Goal: Use online tool/utility: Utilize a website feature to perform a specific function

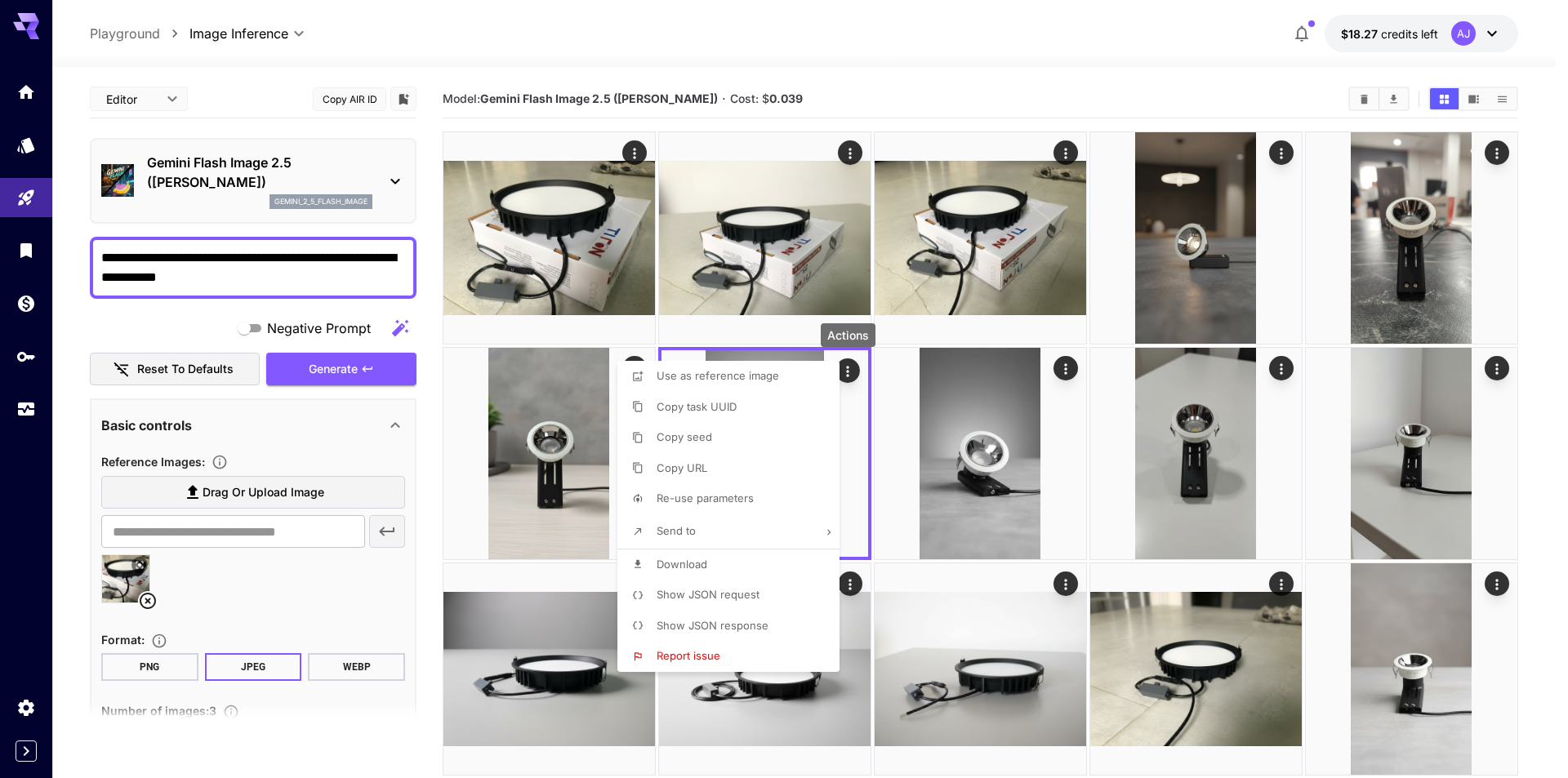
click at [883, 574] on div at bounding box center [784, 389] width 1568 height 778
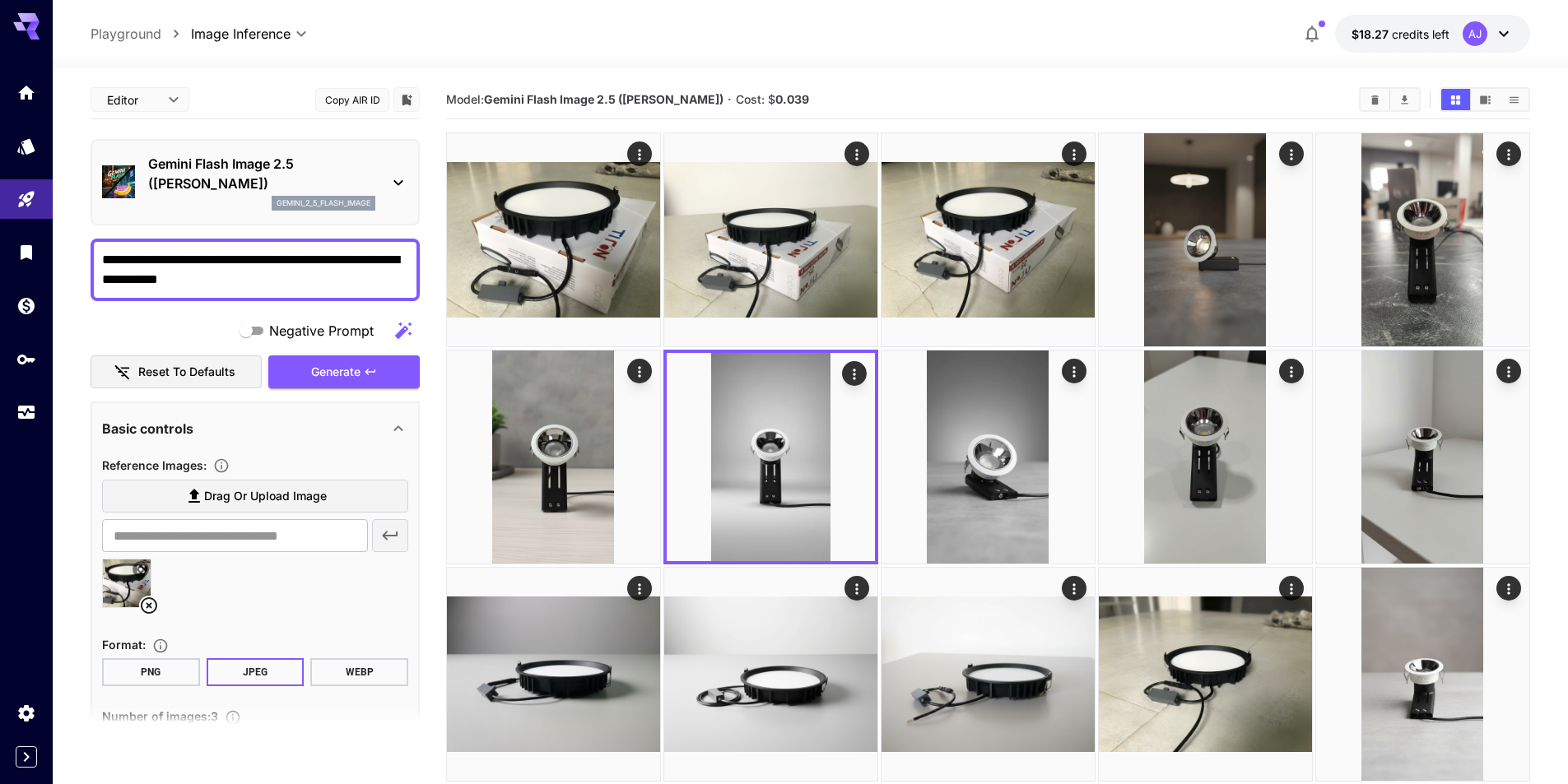
click at [359, 181] on p "Gemini Flash Image 2.5 ([PERSON_NAME])" at bounding box center [261, 174] width 227 height 40
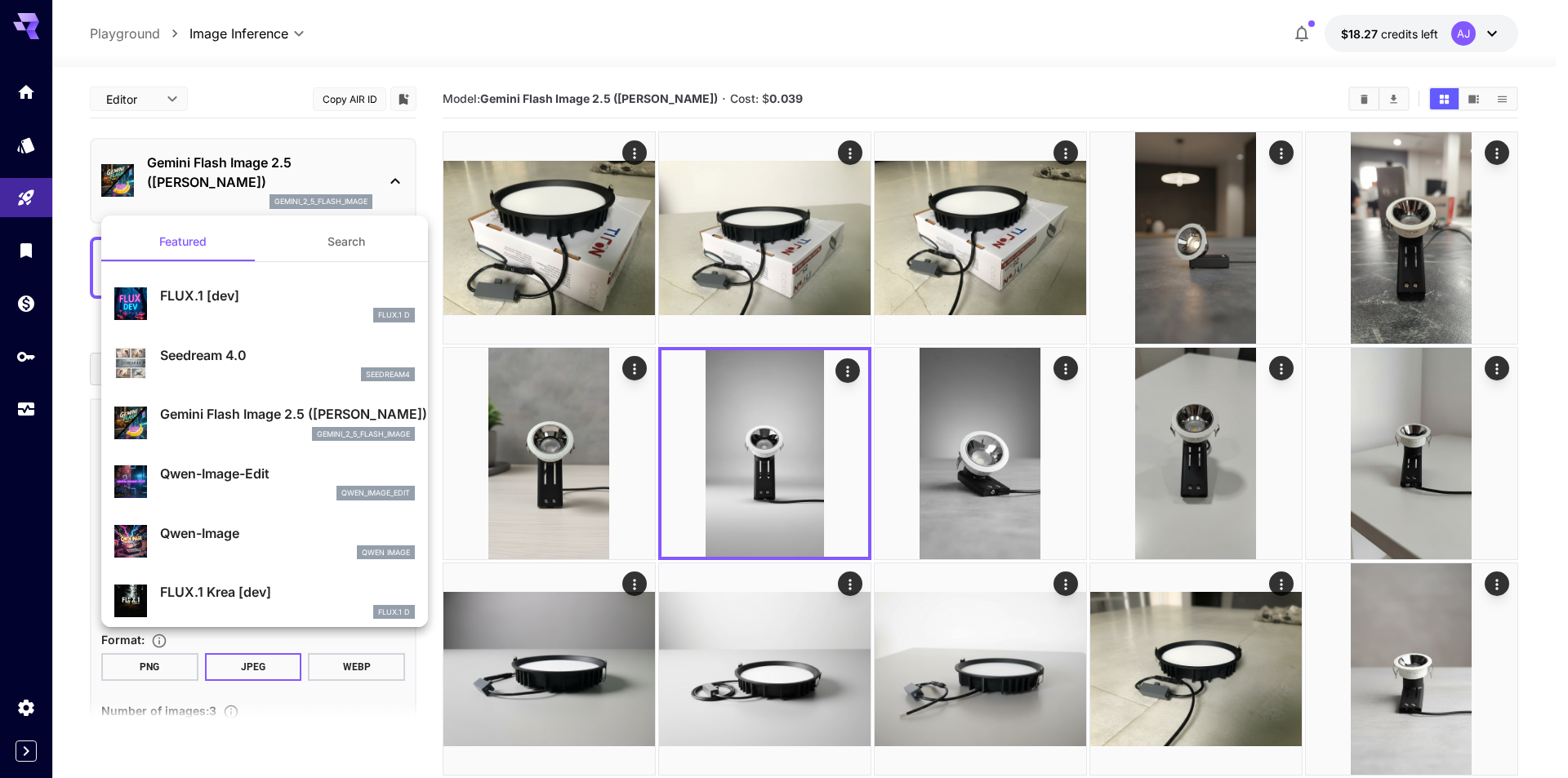
click at [251, 485] on div "Qwen-Image-Edit qwen_image_edit" at bounding box center [287, 482] width 255 height 37
type input "*"
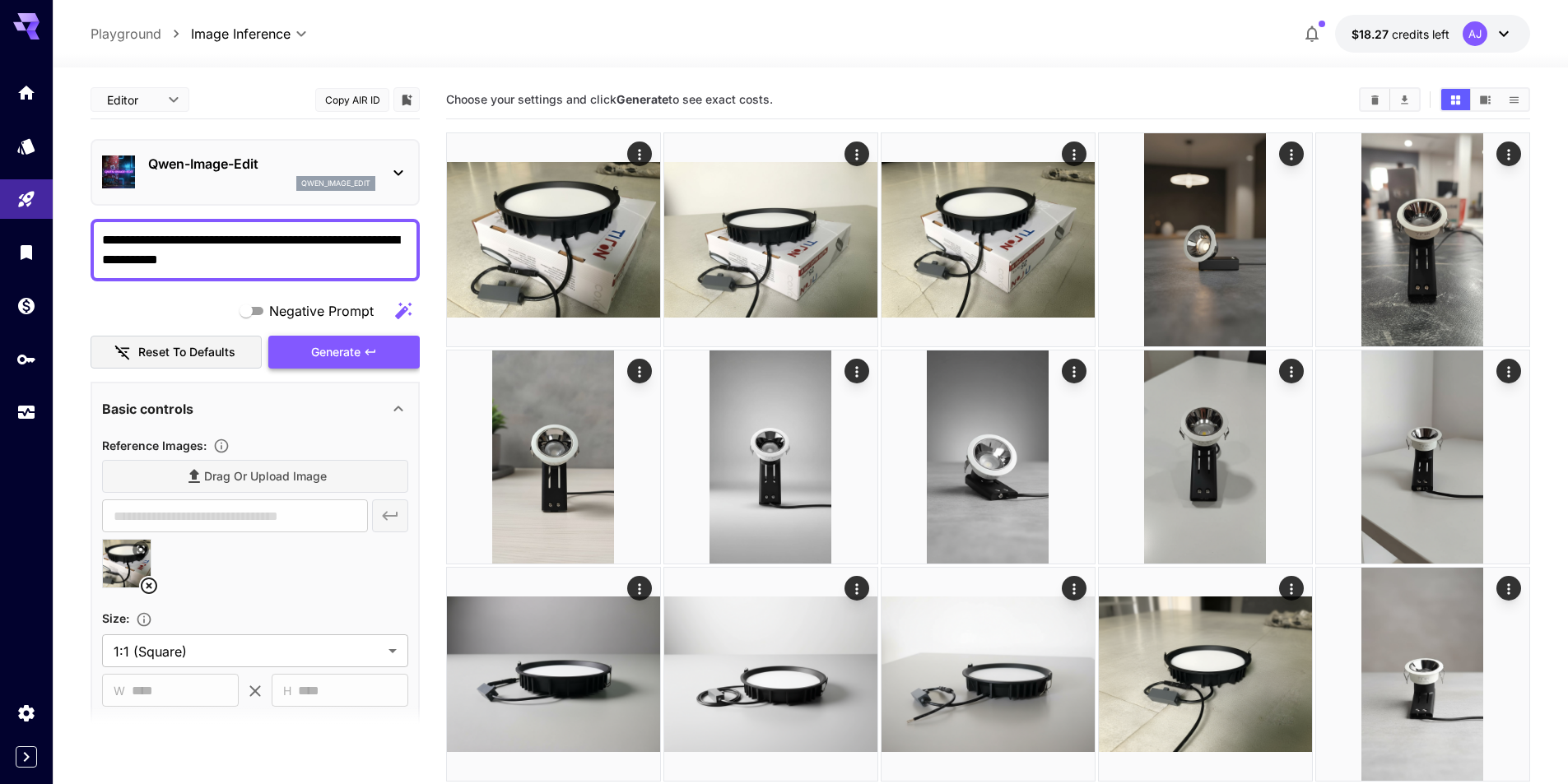
click at [349, 357] on span "Generate" at bounding box center [336, 352] width 49 height 21
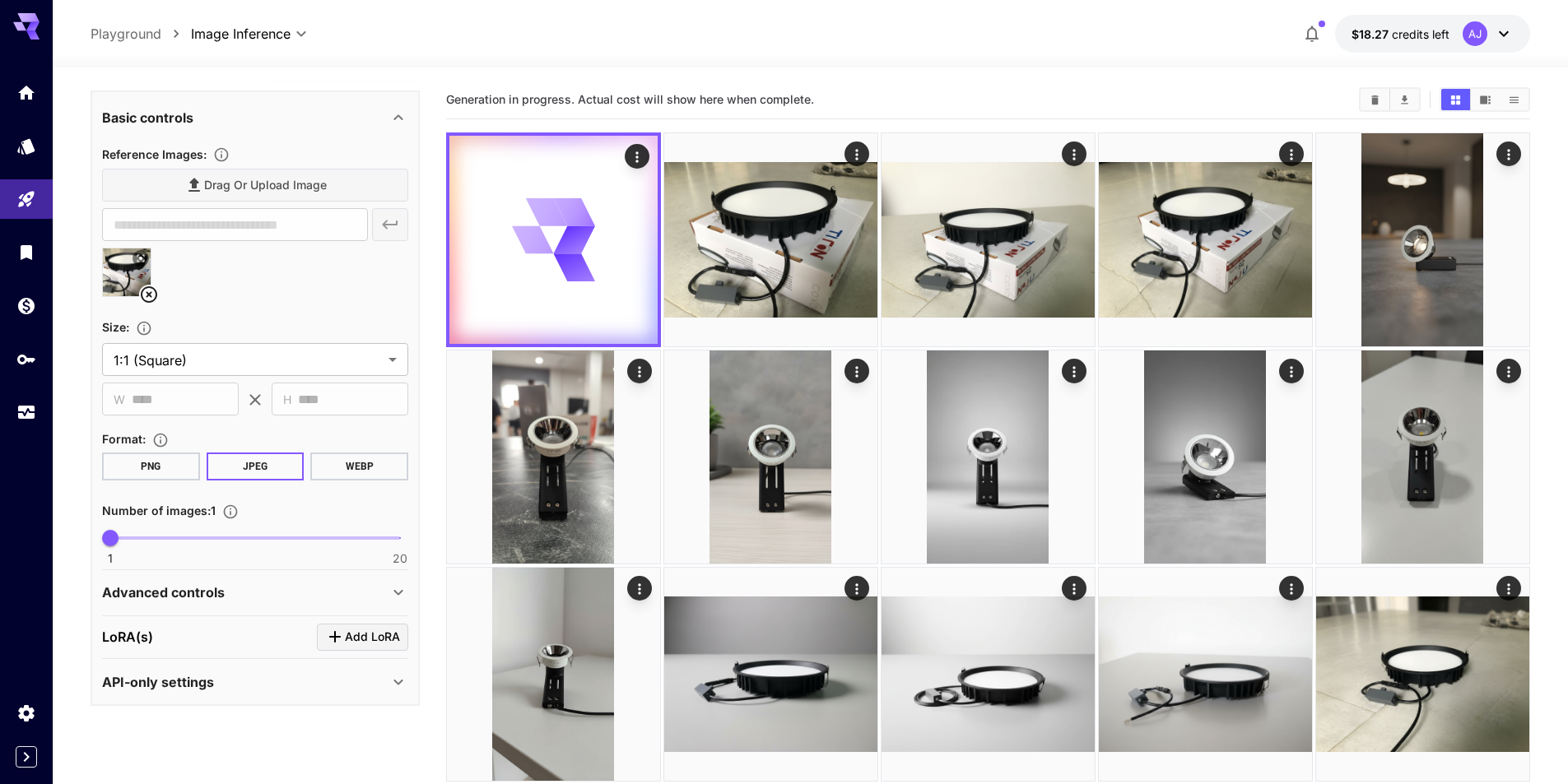
scroll to position [329, 0]
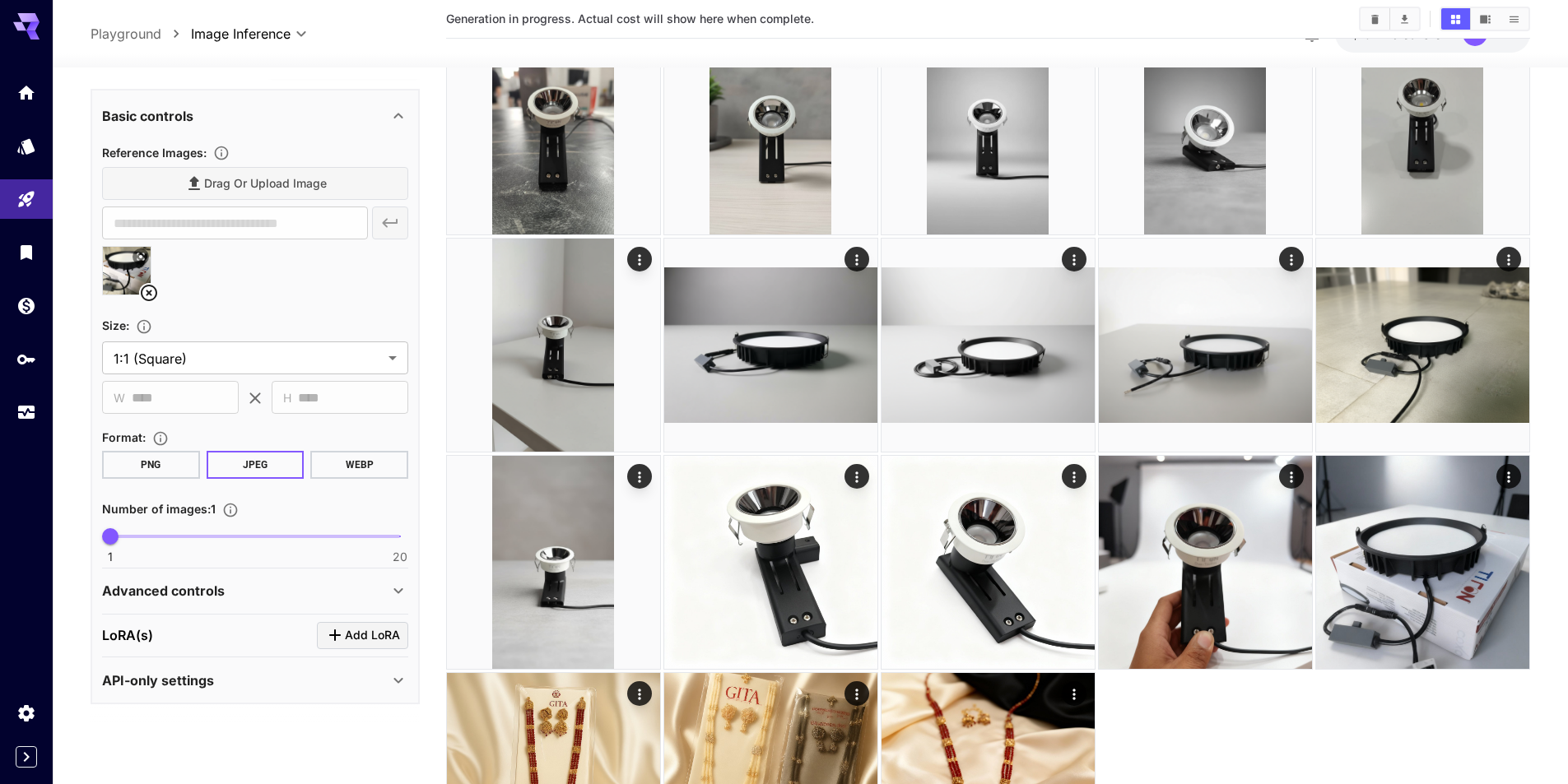
click at [360, 596] on div "Advanced controls" at bounding box center [245, 591] width 286 height 20
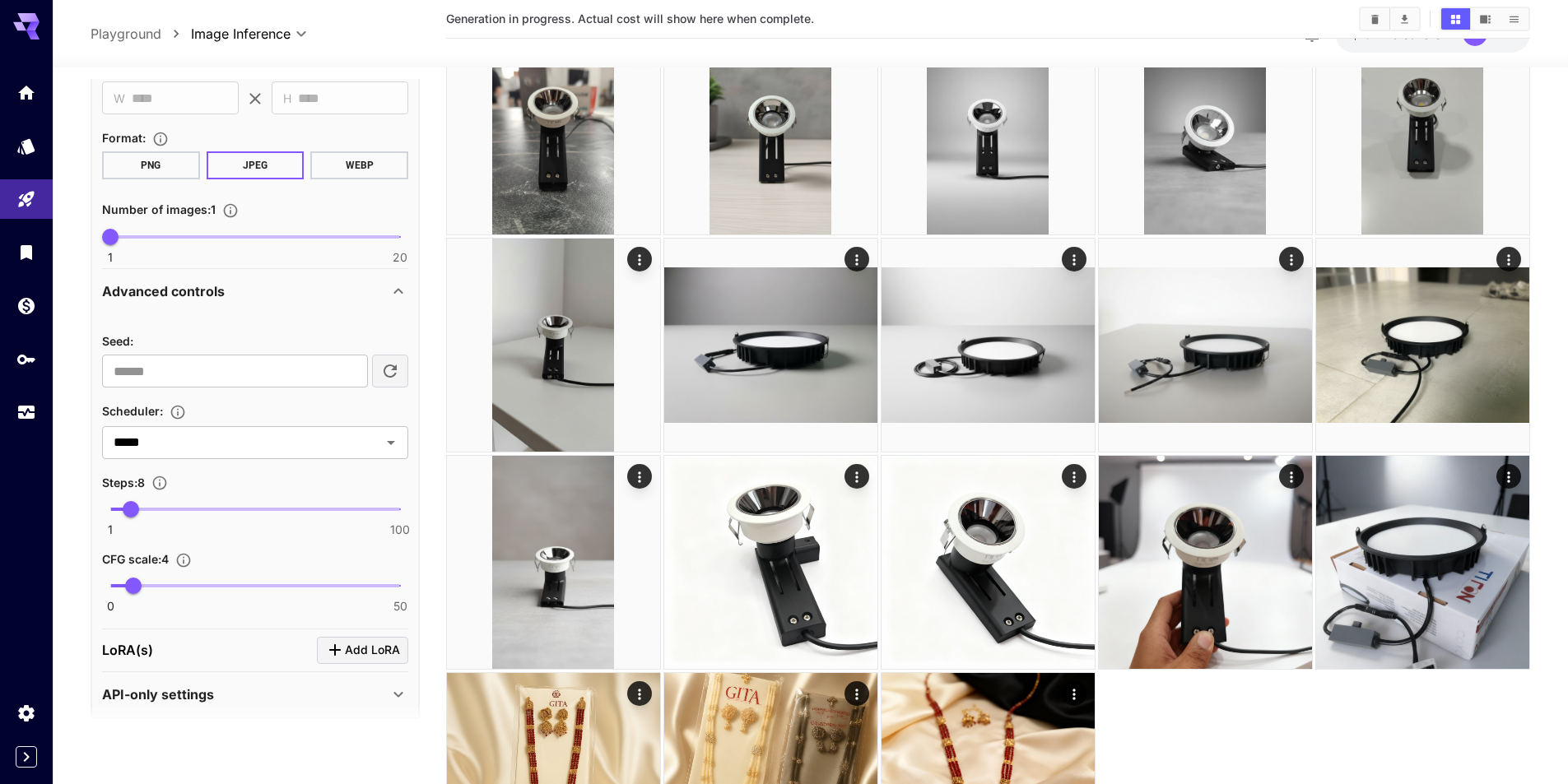
scroll to position [606, 0]
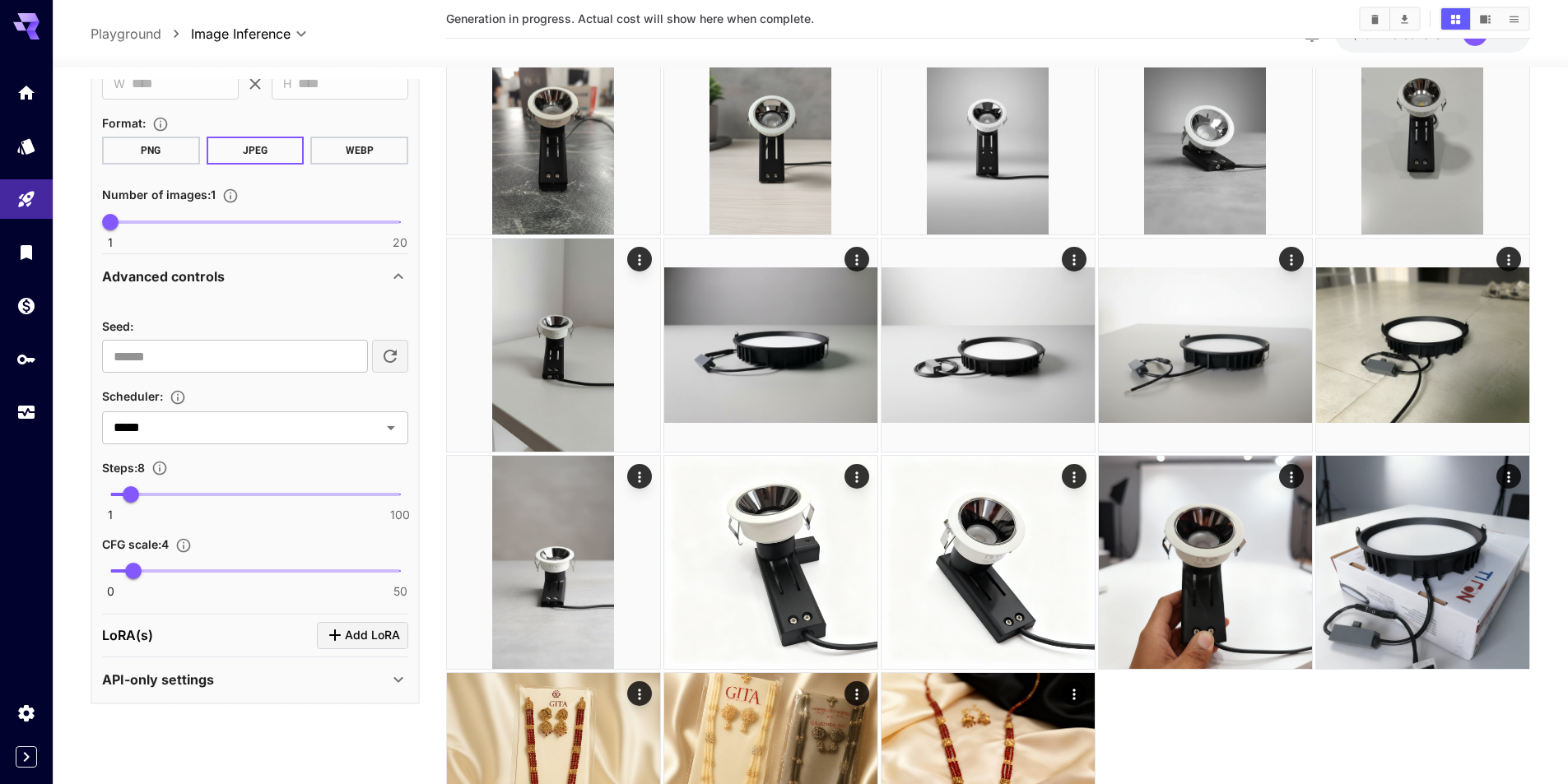
click at [274, 680] on div "API-only settings" at bounding box center [245, 679] width 286 height 20
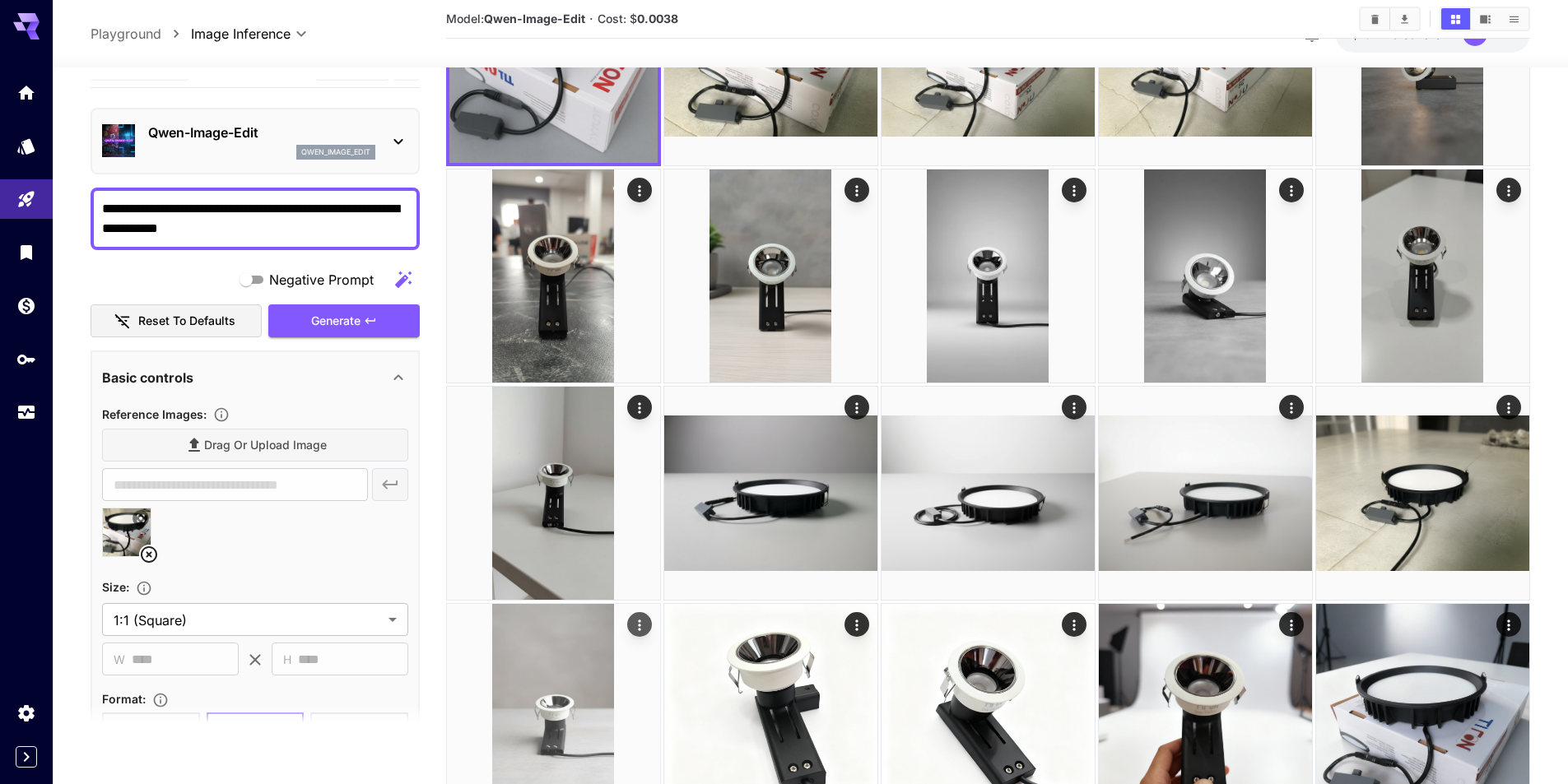
scroll to position [0, 0]
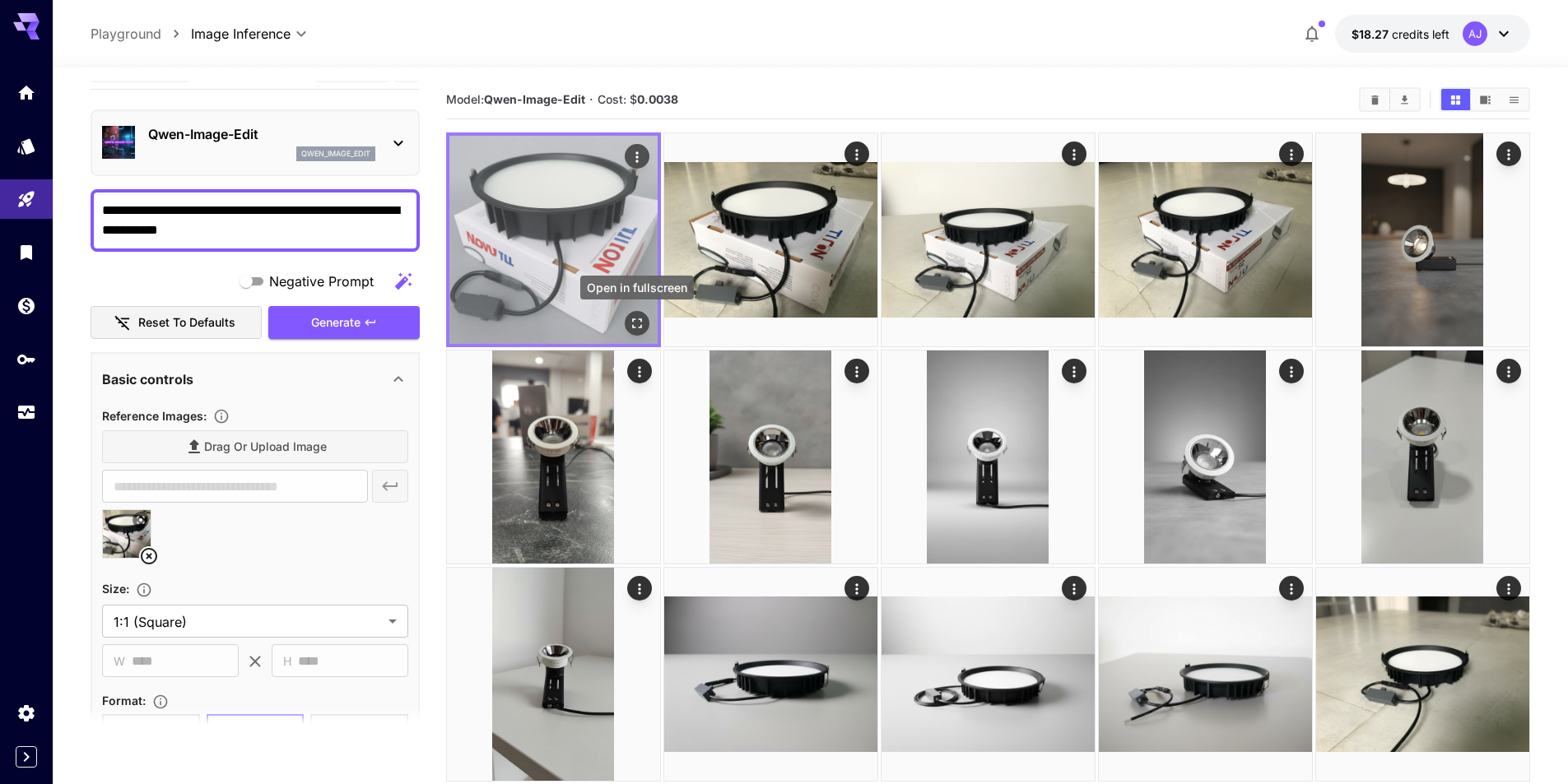
click at [638, 326] on icon "Open in fullscreen" at bounding box center [638, 323] width 16 height 16
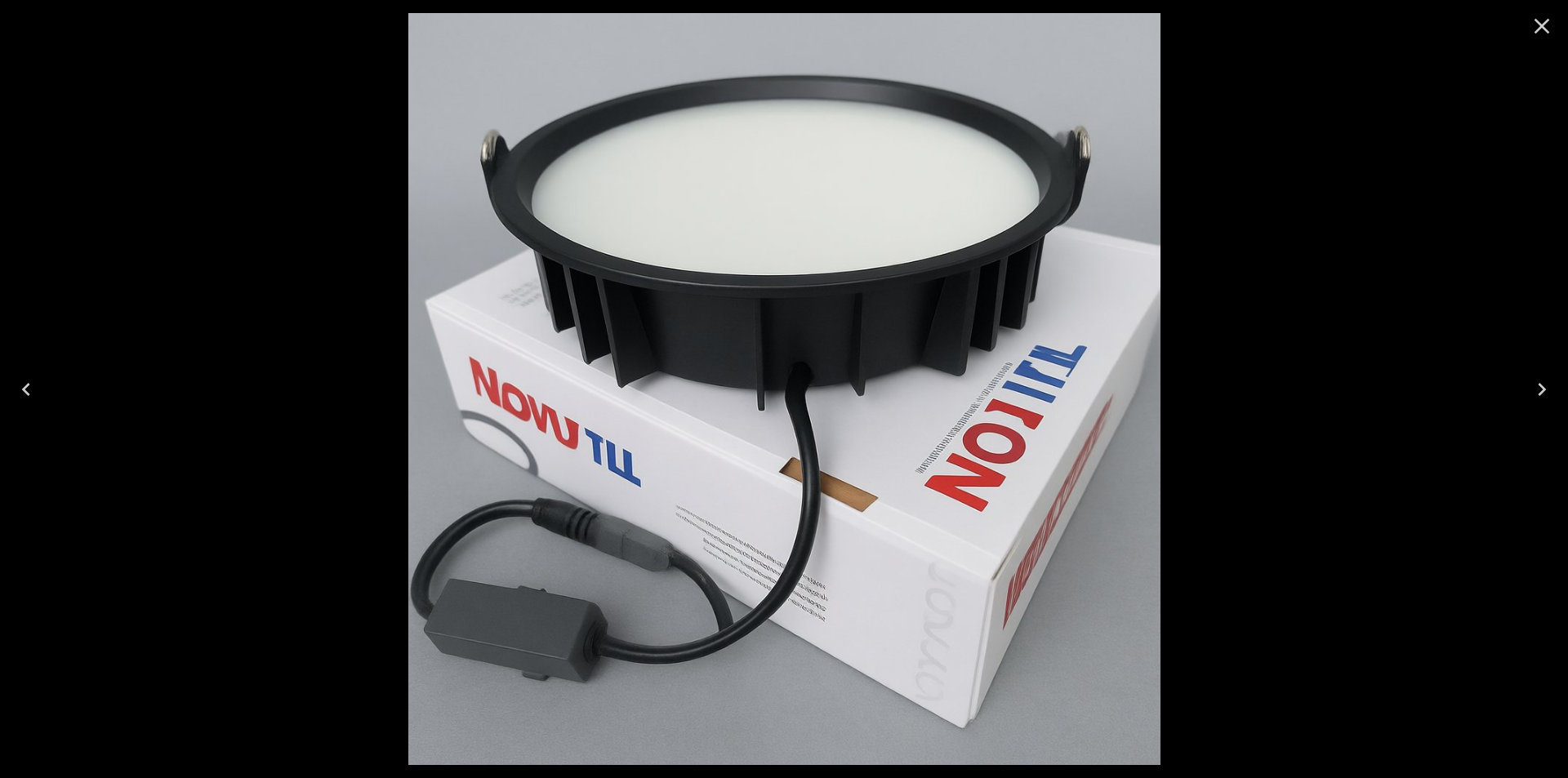
click at [1295, 494] on div at bounding box center [784, 389] width 1568 height 778
click at [1539, 35] on icon "Close" at bounding box center [1542, 26] width 26 height 26
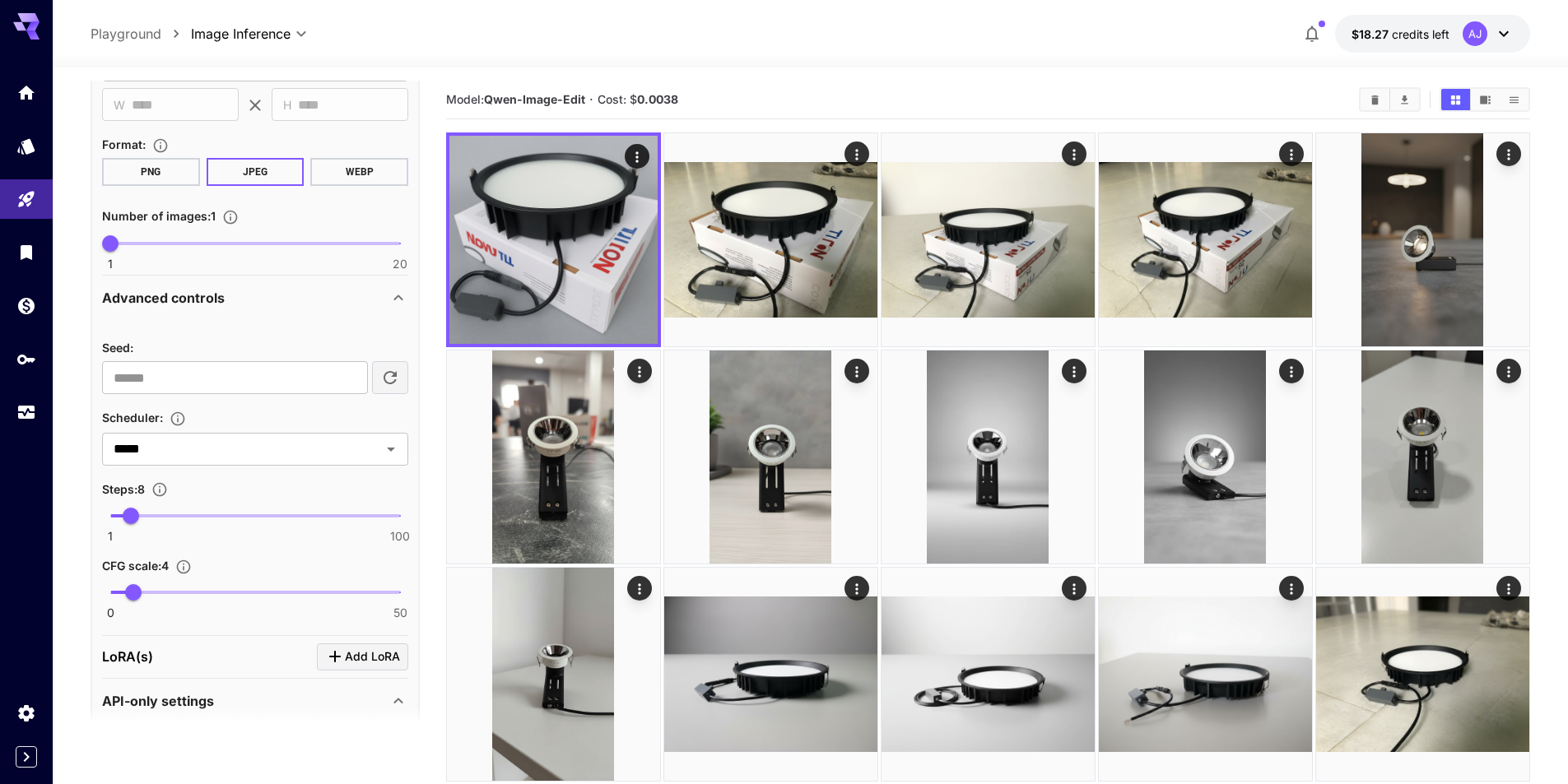
scroll to position [606, 0]
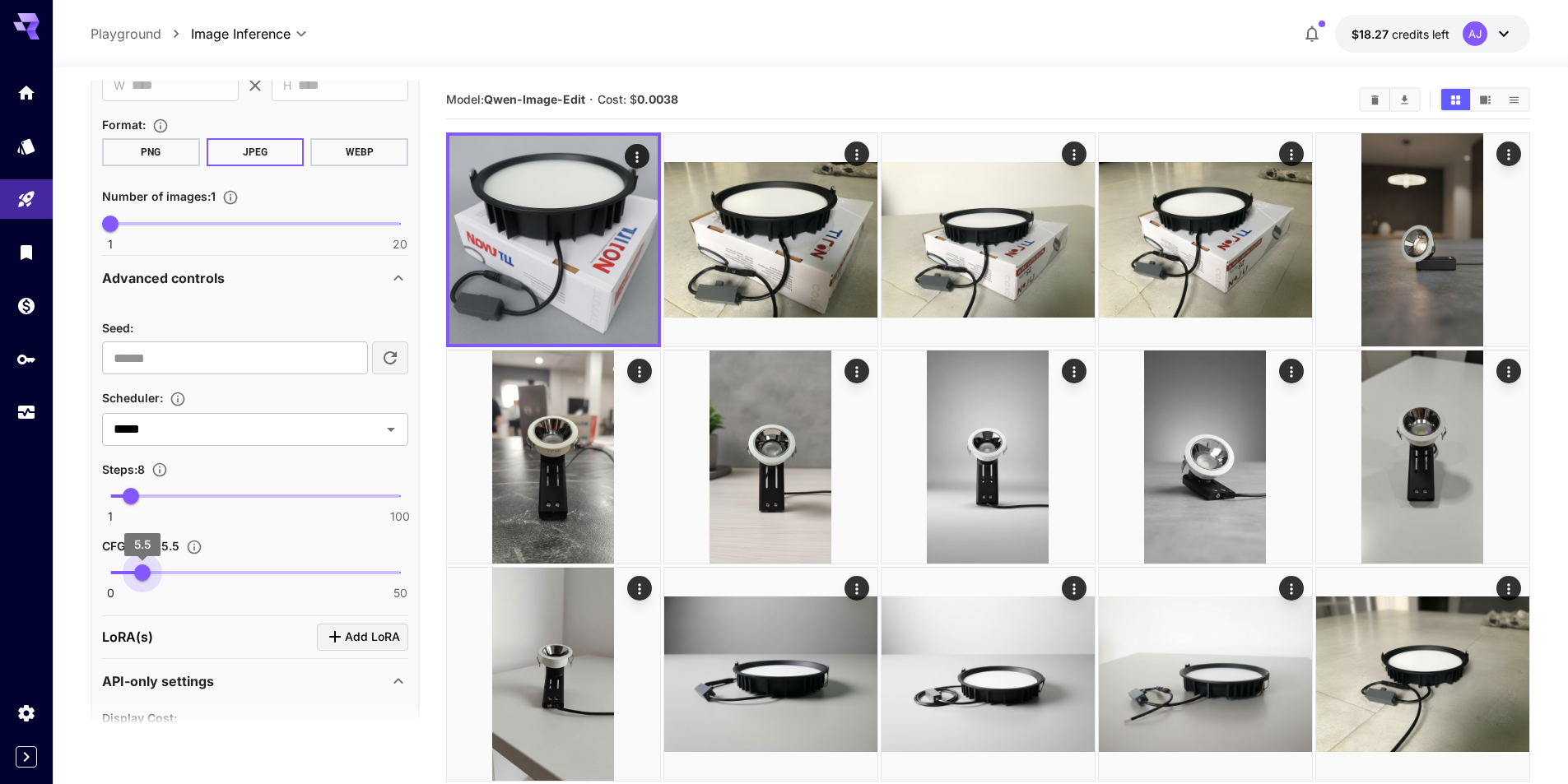
type input "*"
click at [139, 578] on span "5" at bounding box center [139, 573] width 16 height 16
type input "**"
drag, startPoint x: 139, startPoint y: 498, endPoint x: 314, endPoint y: 495, distance: 175.0
click at [314, 495] on span "71" at bounding box center [315, 496] width 16 height 16
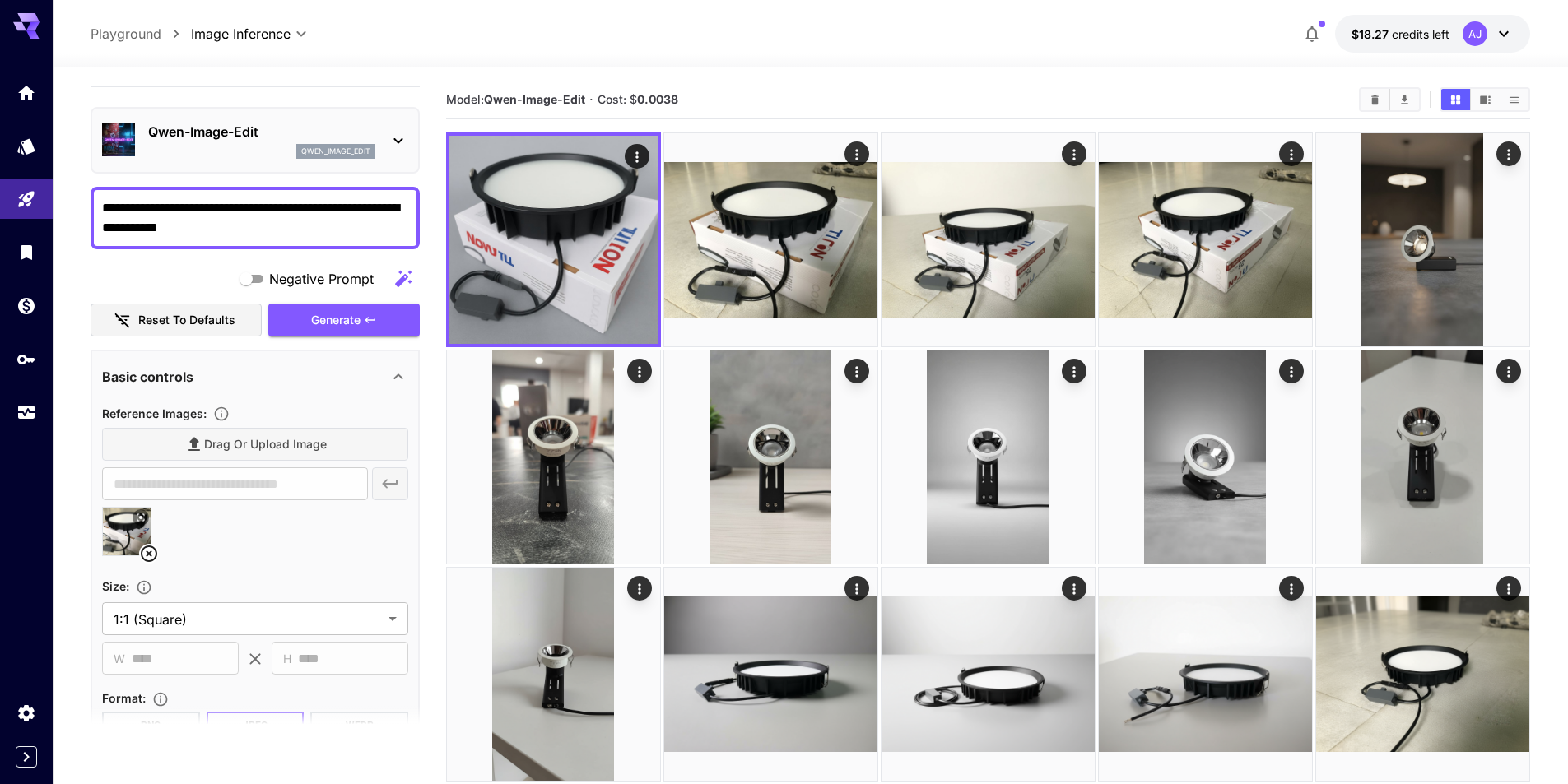
scroll to position [30, 0]
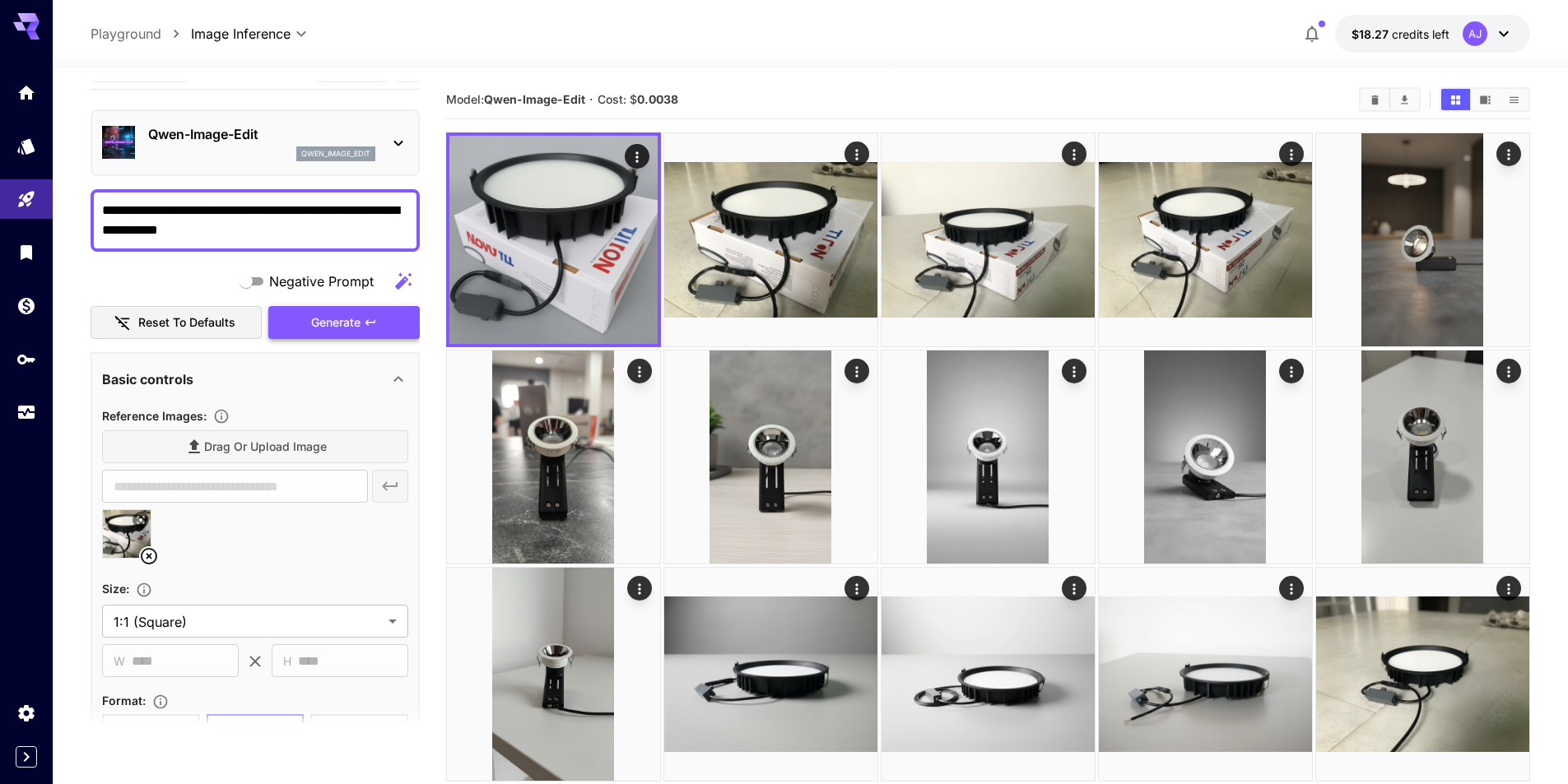
click at [360, 317] on span "Generate" at bounding box center [336, 322] width 49 height 21
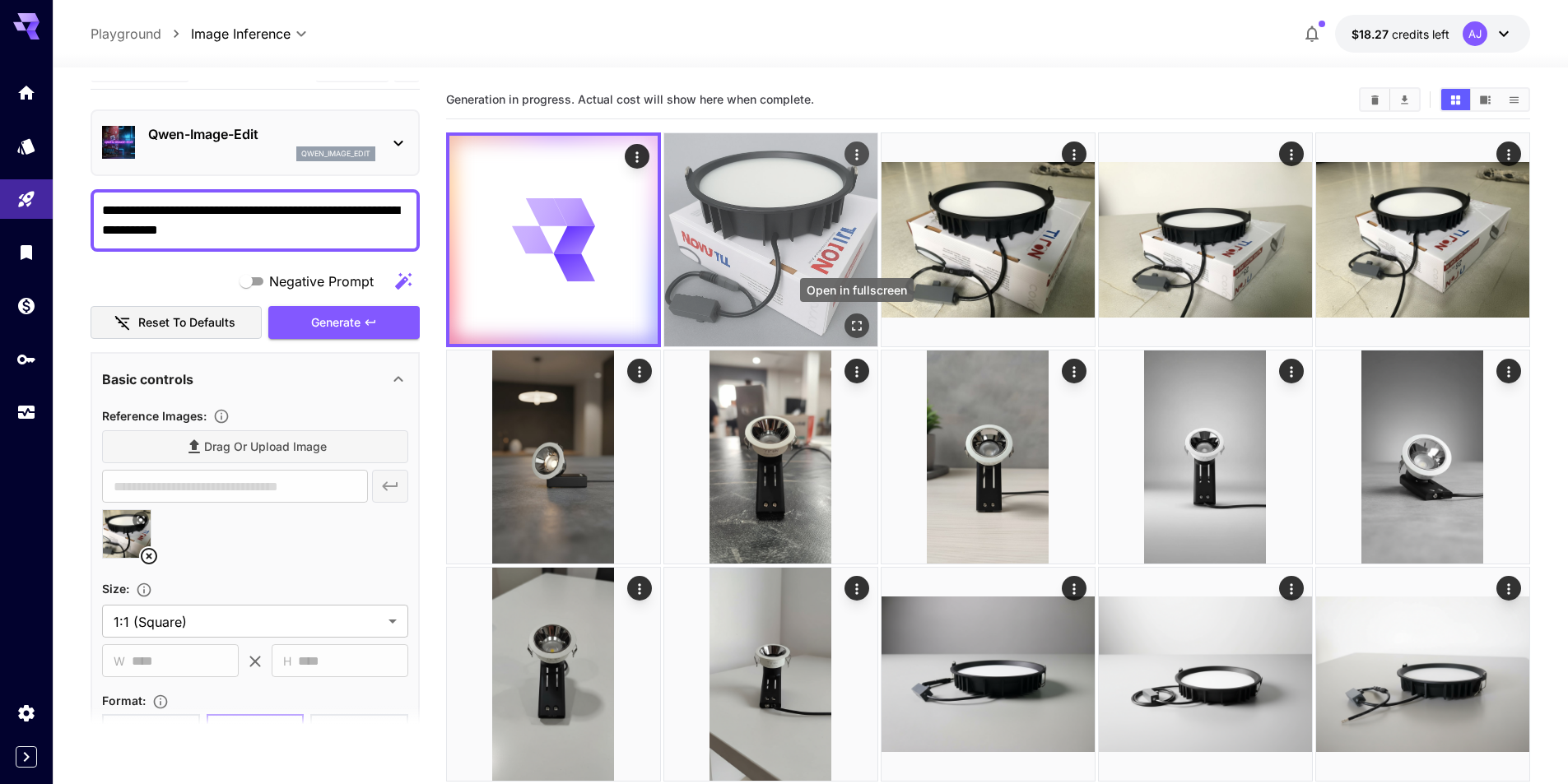
click at [850, 317] on icon "Open in fullscreen" at bounding box center [857, 326] width 16 height 16
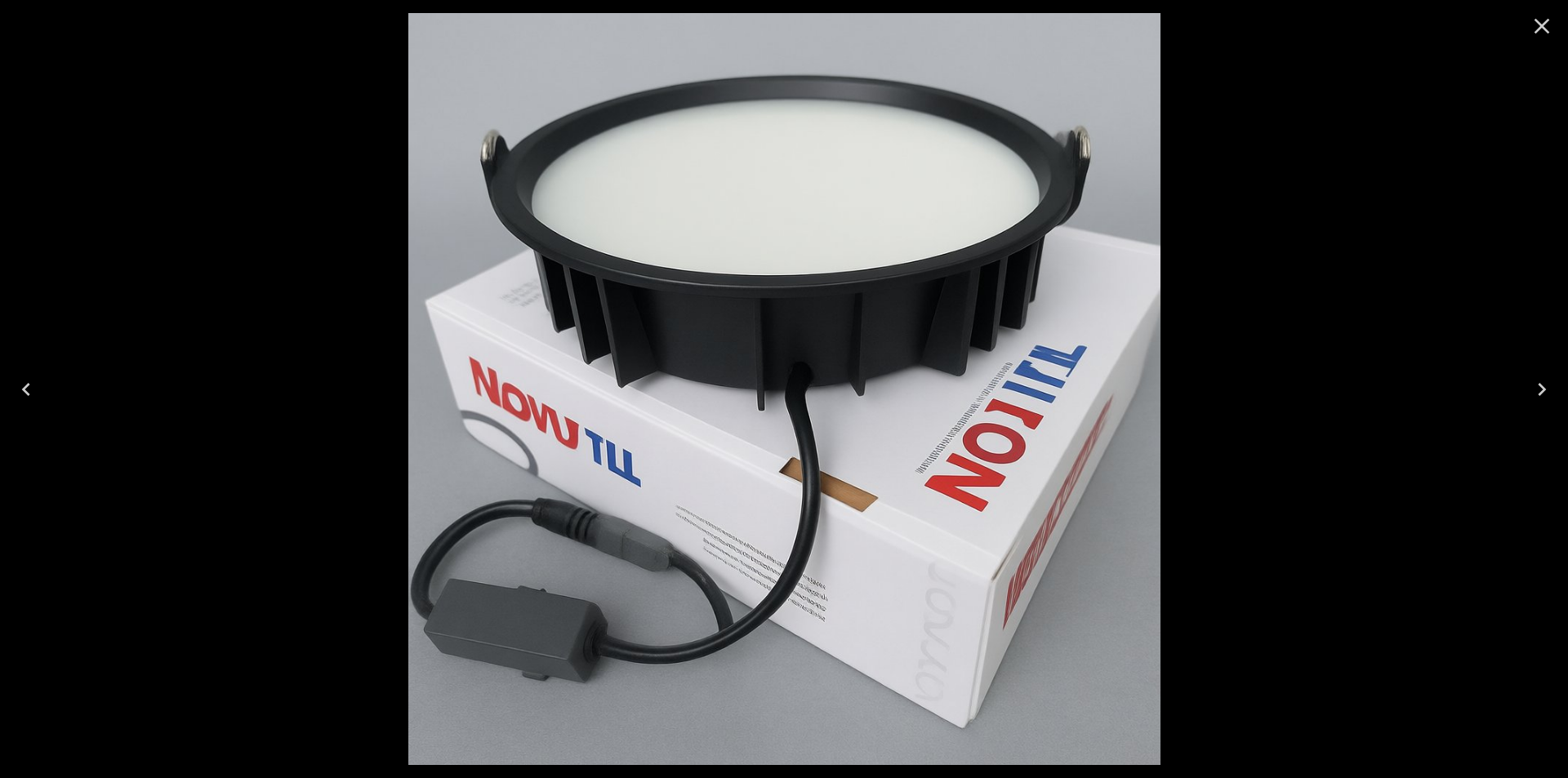
click at [1537, 20] on icon "Close" at bounding box center [1542, 26] width 16 height 16
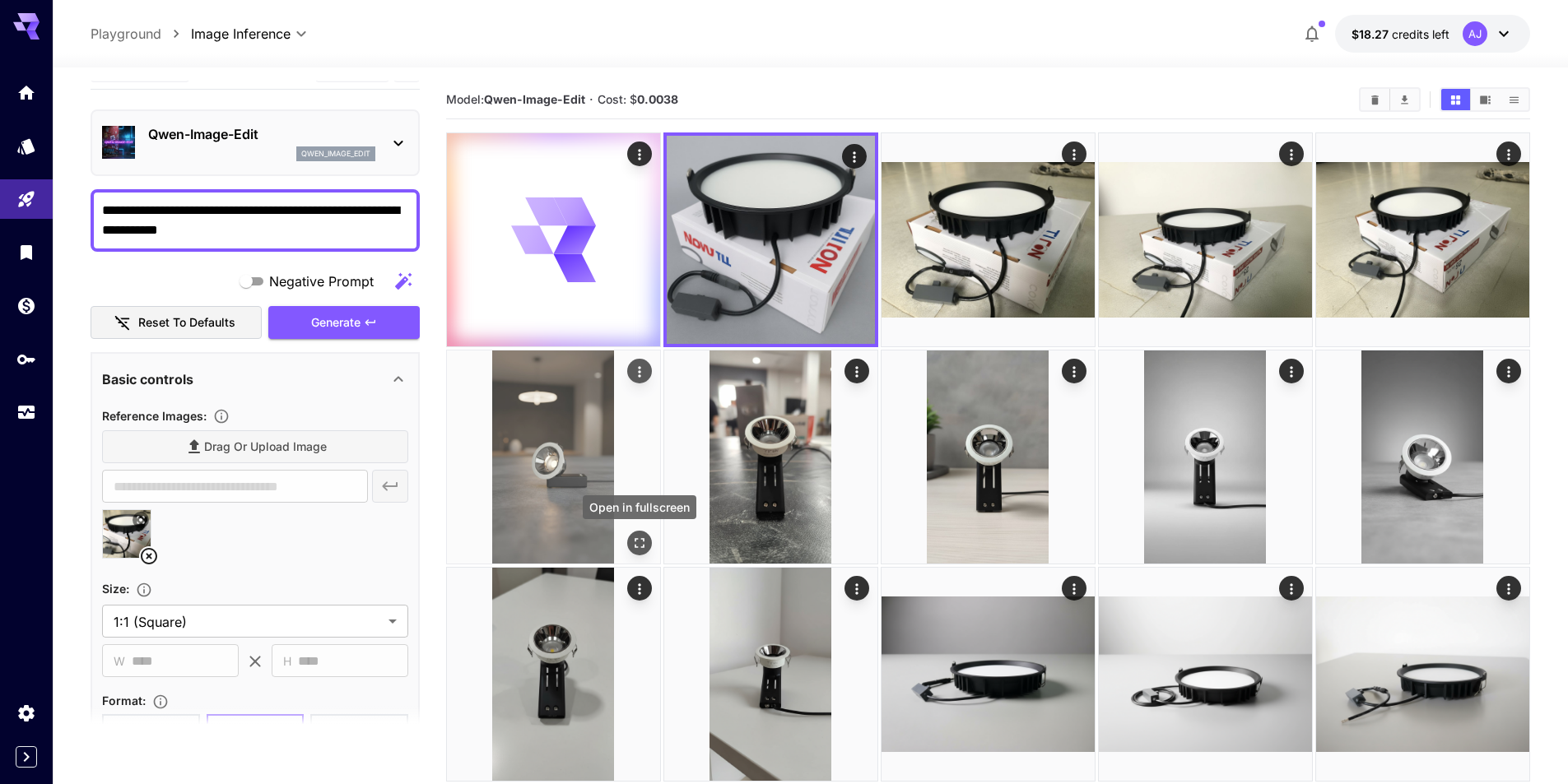
click at [632, 535] on icon "Open in fullscreen" at bounding box center [640, 543] width 16 height 16
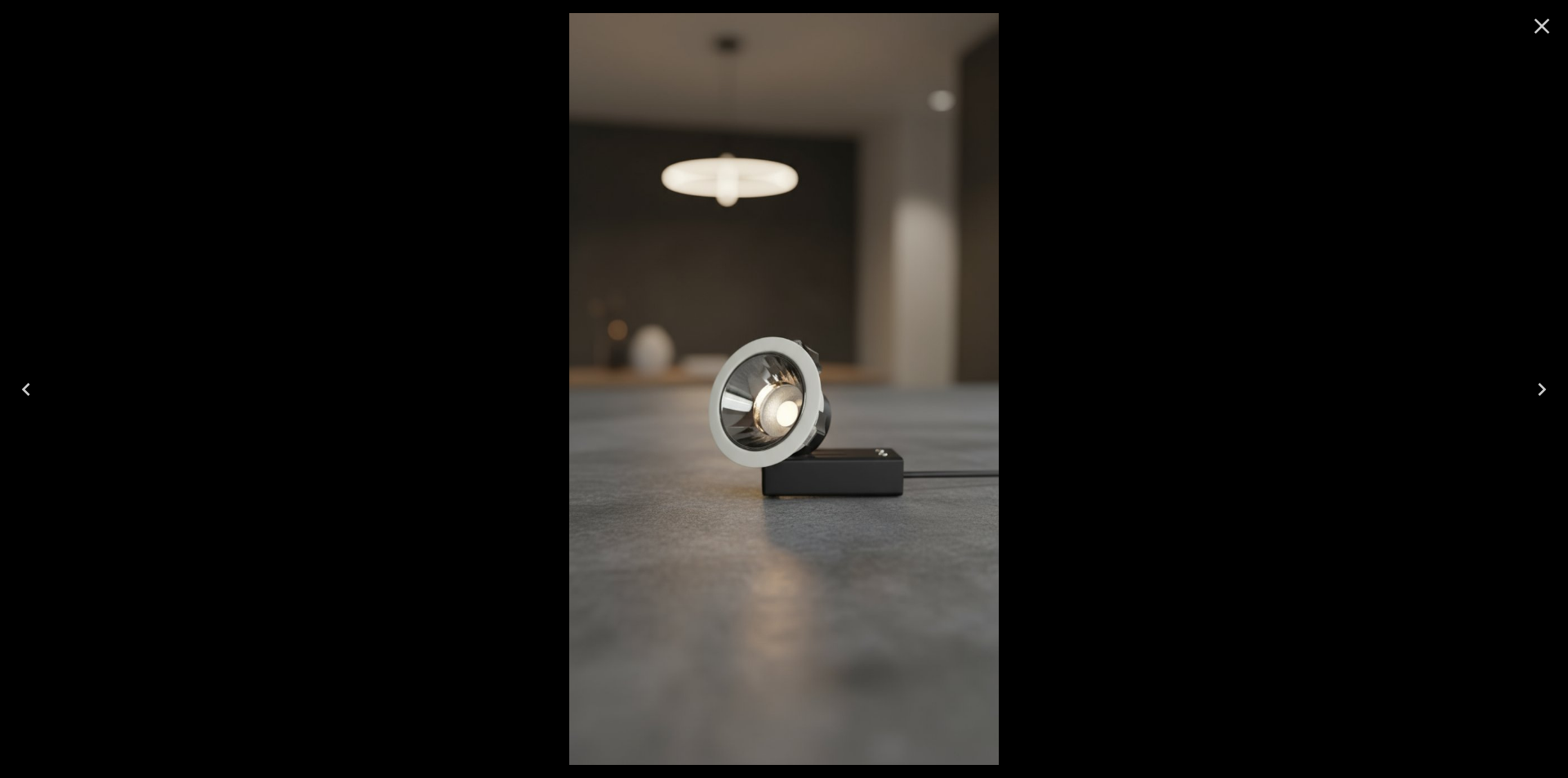
click at [1539, 33] on icon "Close" at bounding box center [1542, 26] width 26 height 26
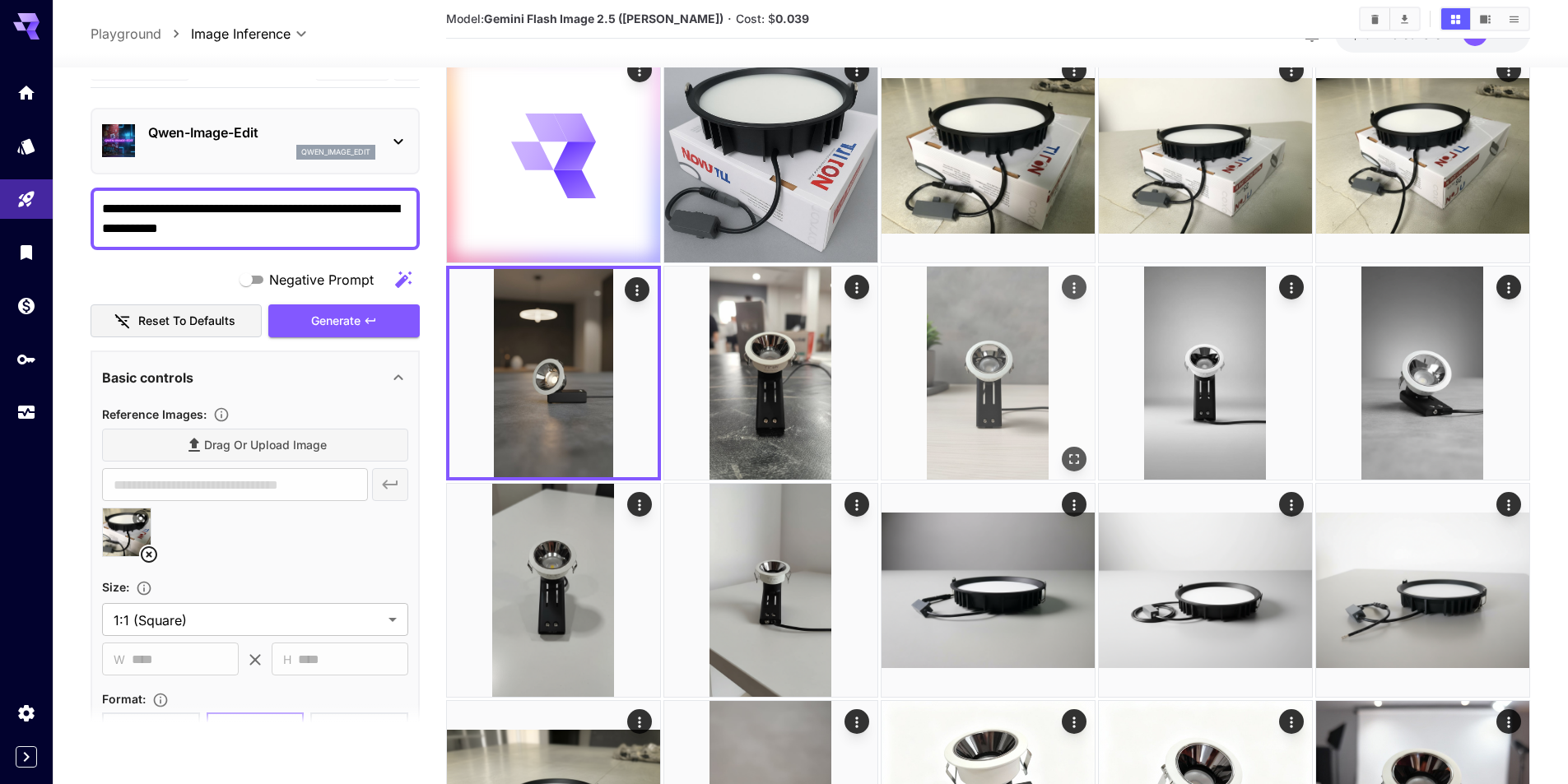
scroll to position [165, 0]
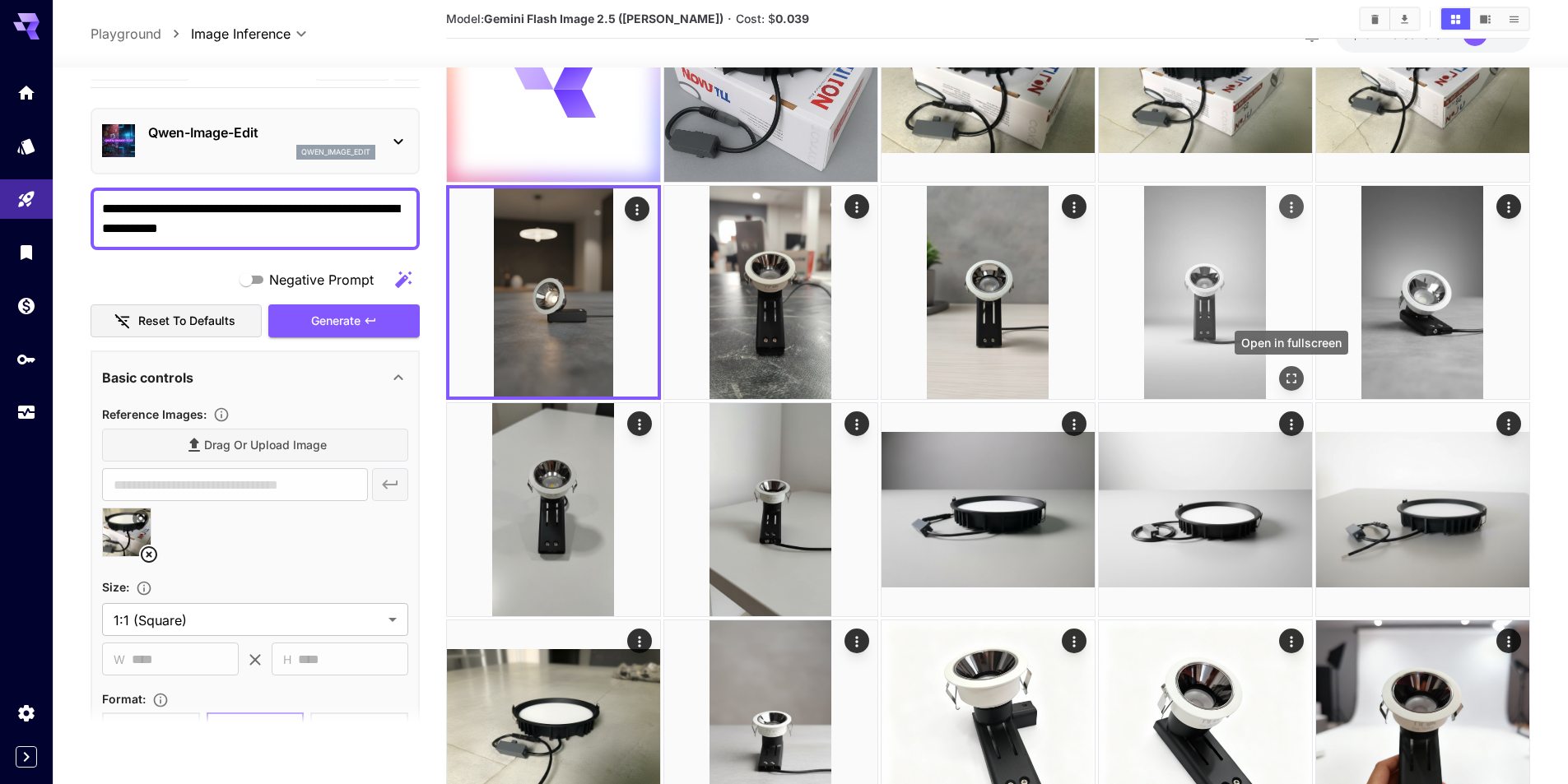
click at [1288, 374] on icon "Open in fullscreen" at bounding box center [1292, 378] width 10 height 10
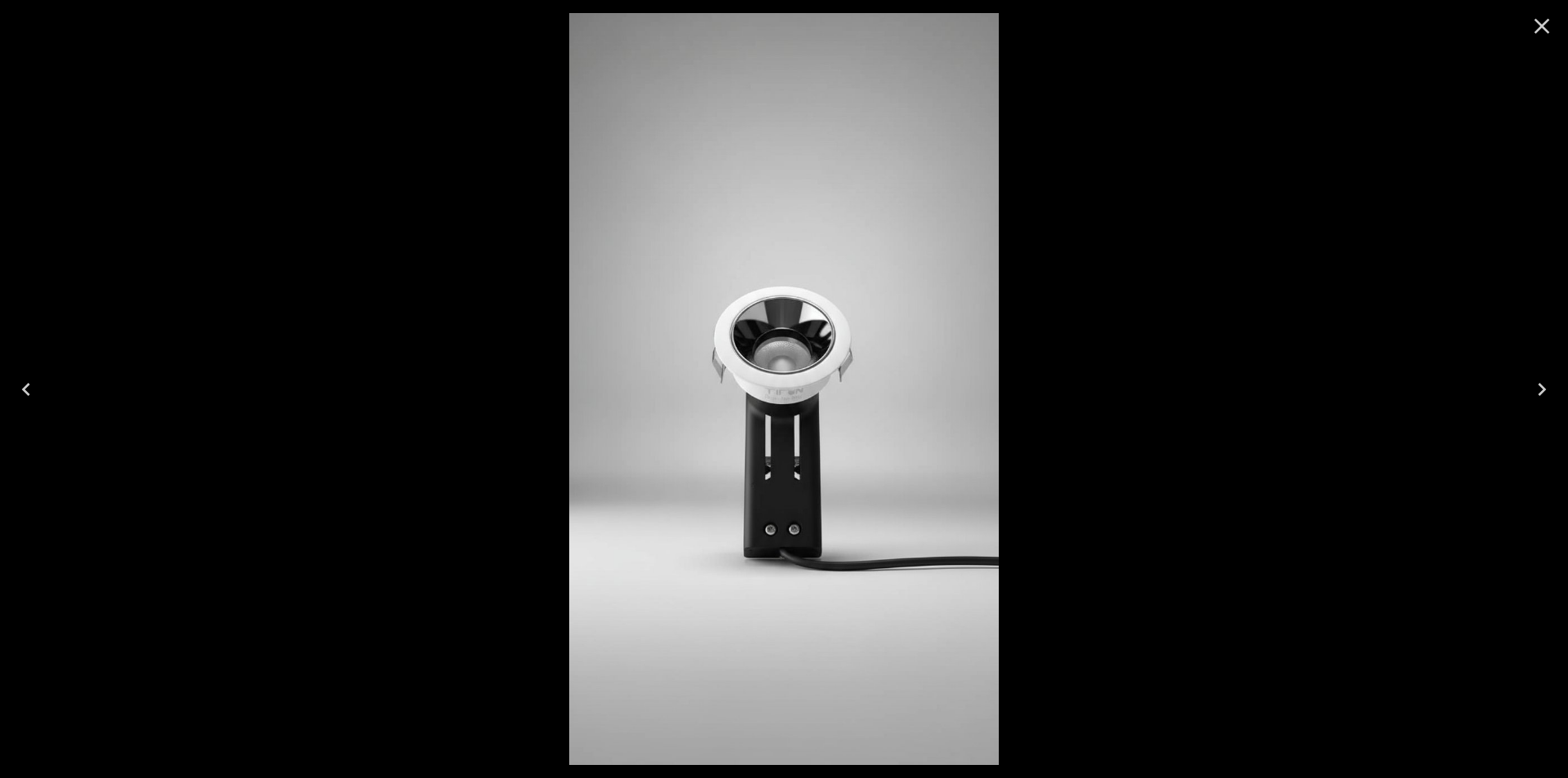
click at [1277, 371] on div at bounding box center [784, 389] width 1568 height 778
click at [1539, 32] on icon "Close" at bounding box center [1542, 26] width 26 height 26
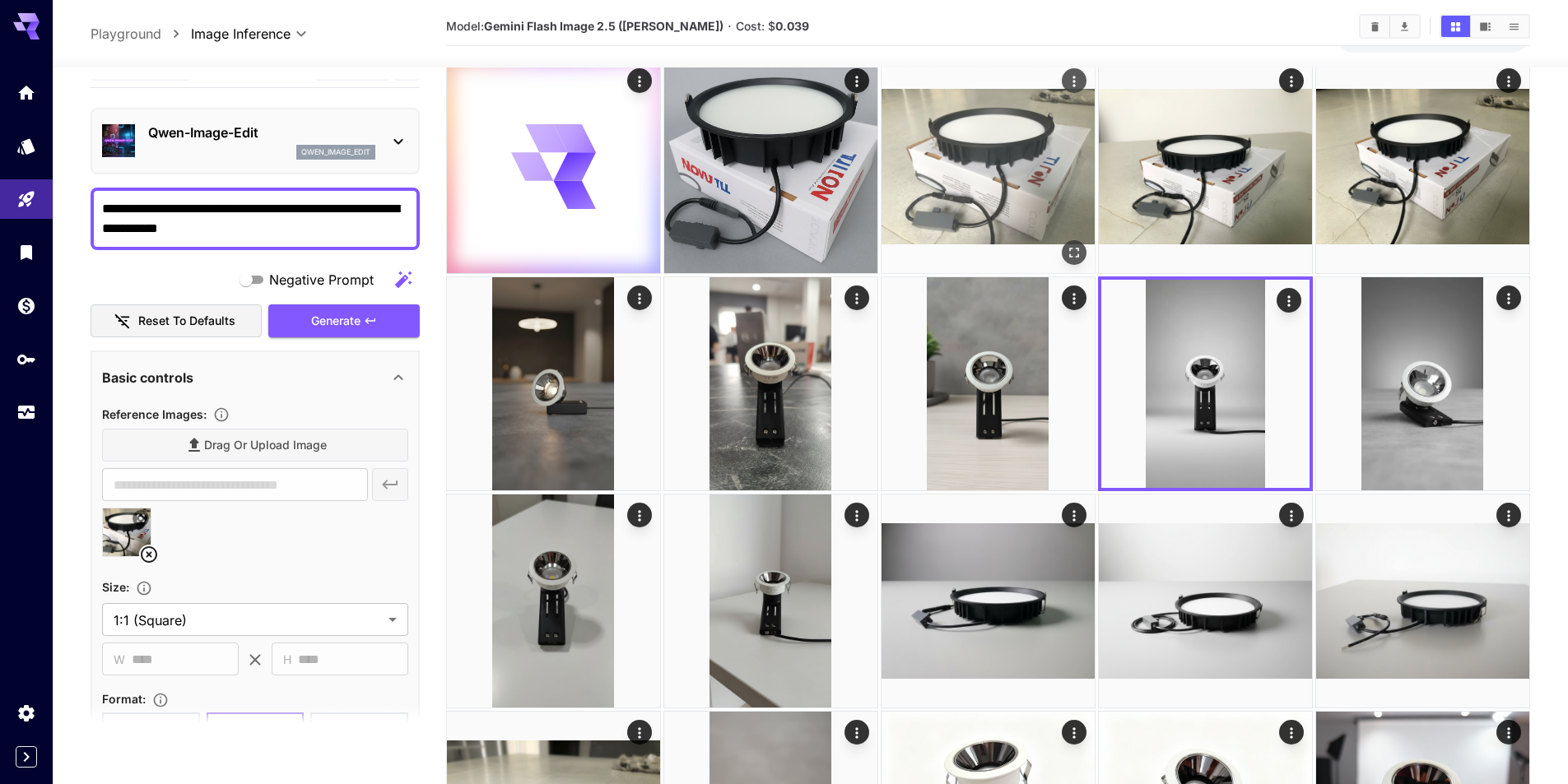
scroll to position [0, 0]
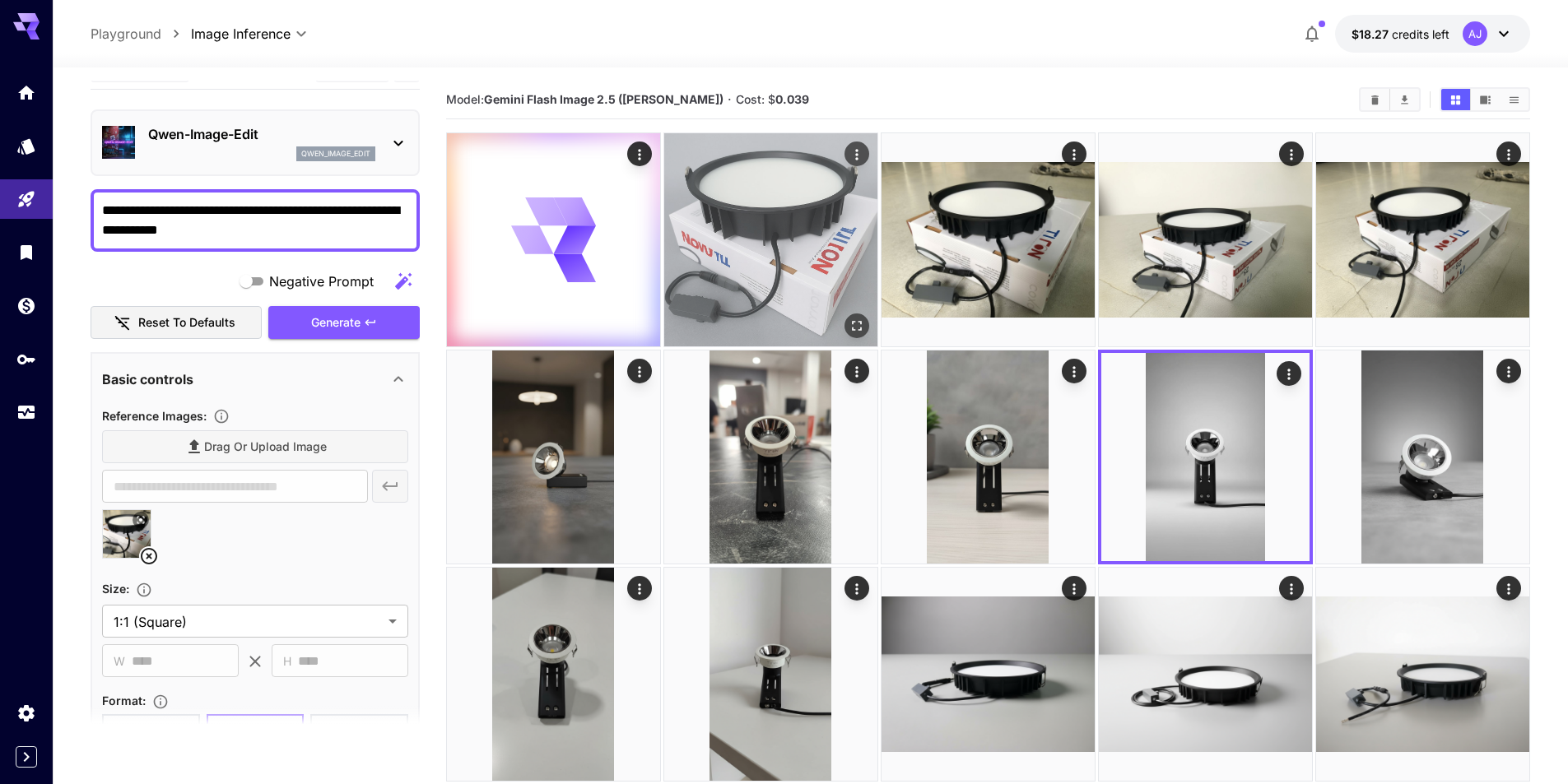
click at [742, 284] on img at bounding box center [770, 240] width 213 height 213
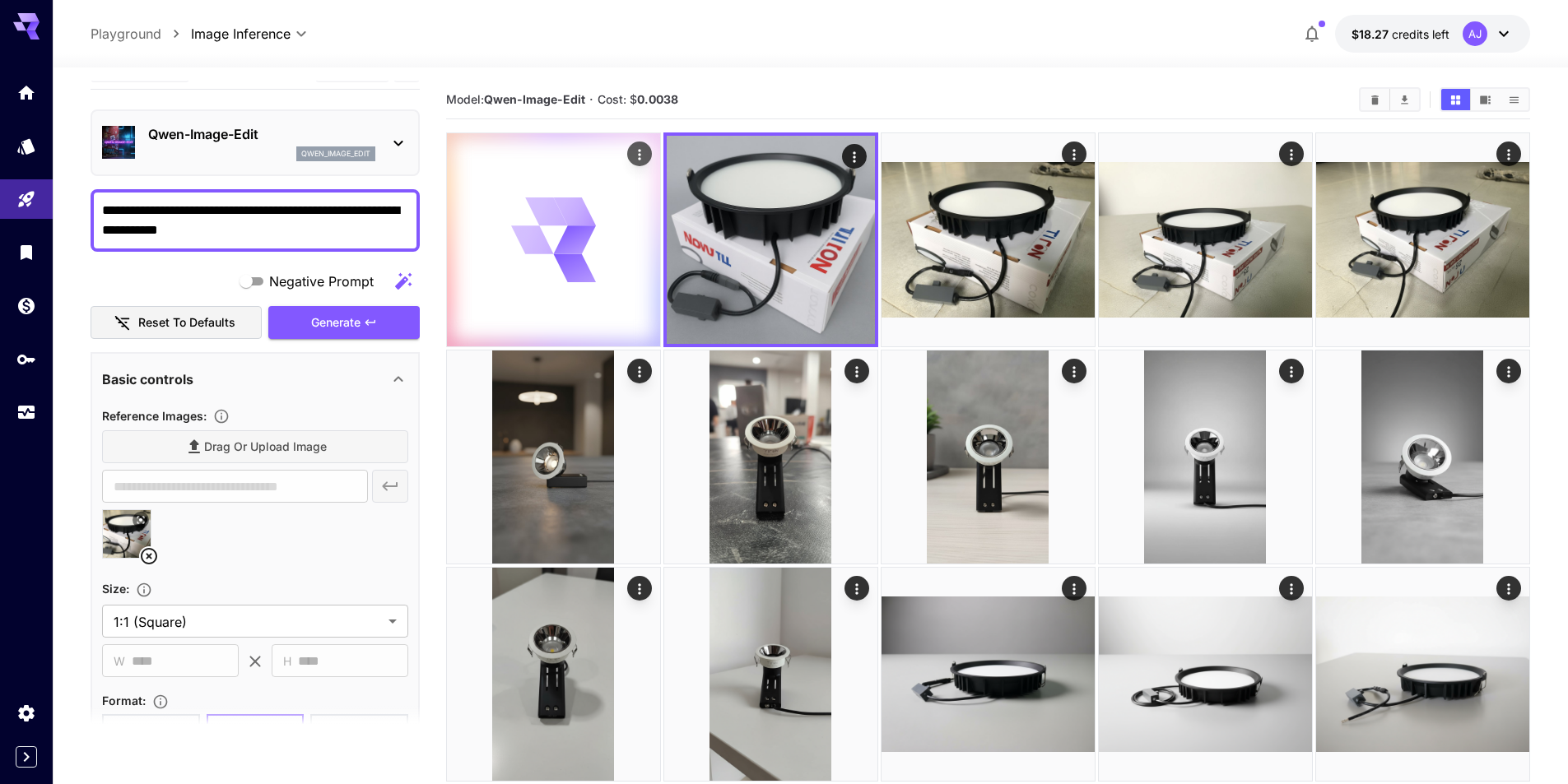
click at [612, 251] on div at bounding box center [553, 240] width 213 height 213
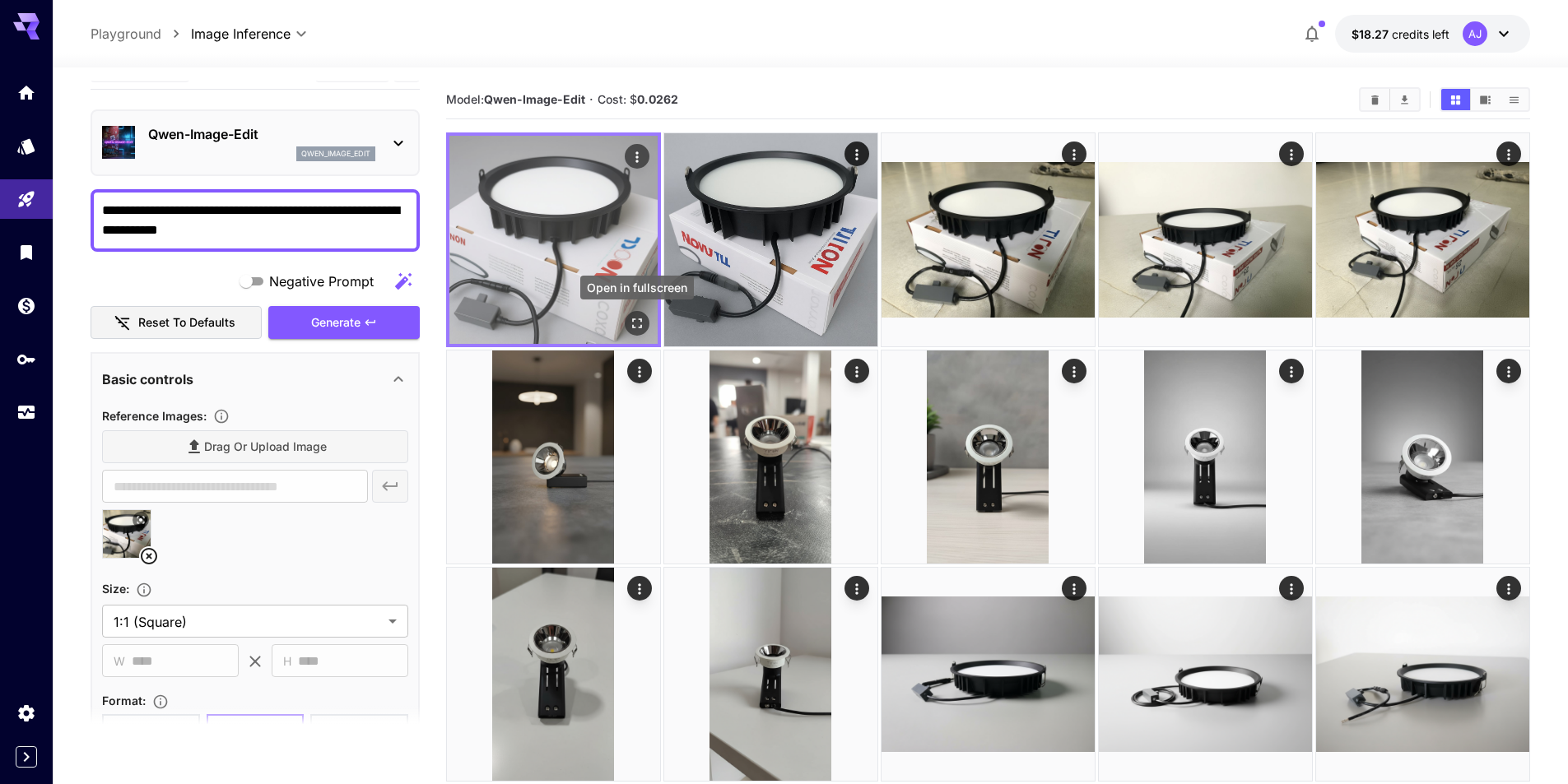
click at [634, 322] on icon "Open in fullscreen" at bounding box center [638, 323] width 16 height 16
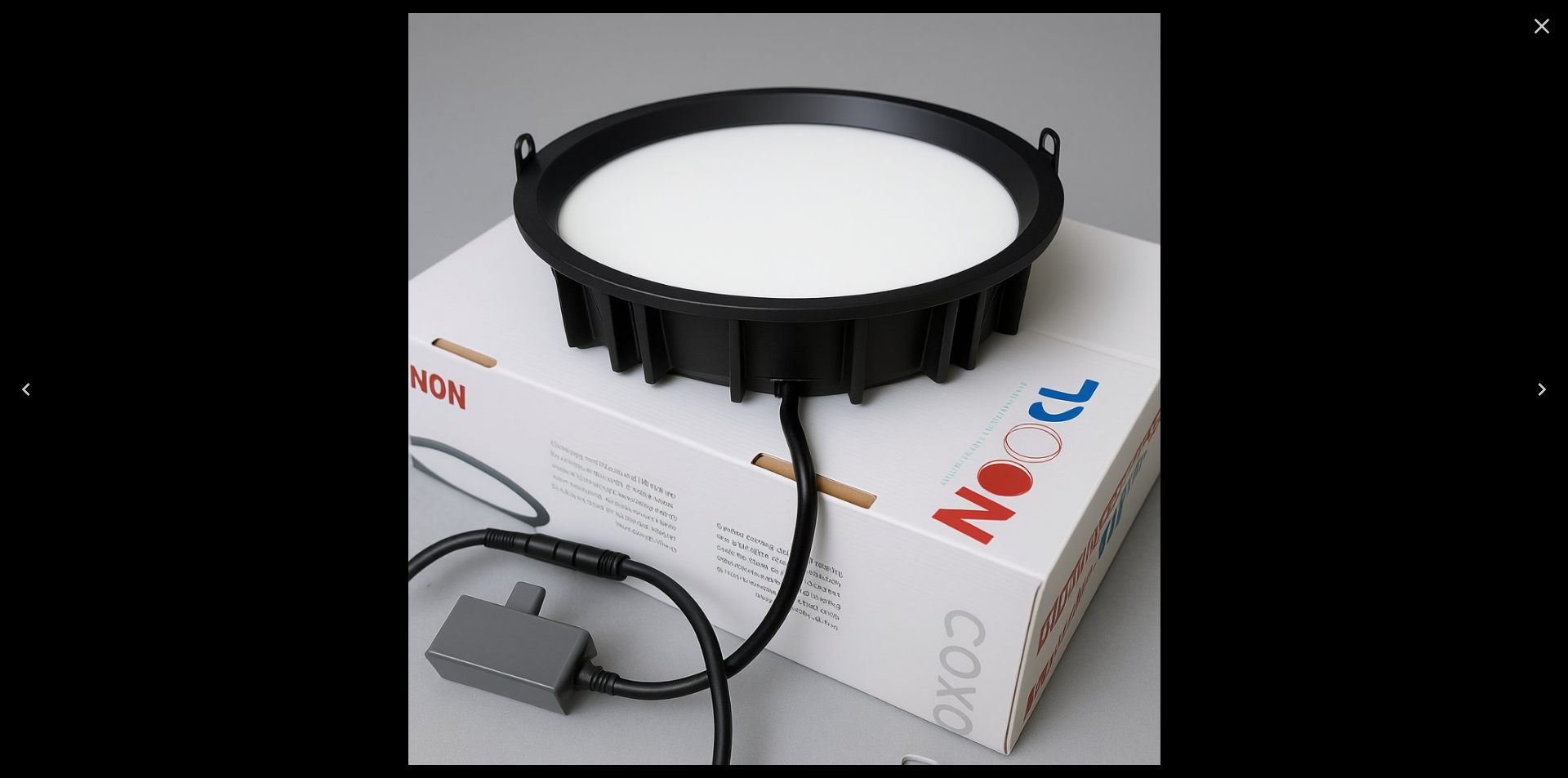
click at [1291, 307] on div at bounding box center [784, 389] width 1568 height 778
click at [1543, 24] on icon "Close" at bounding box center [1542, 26] width 26 height 26
